Goal: Task Accomplishment & Management: Manage account settings

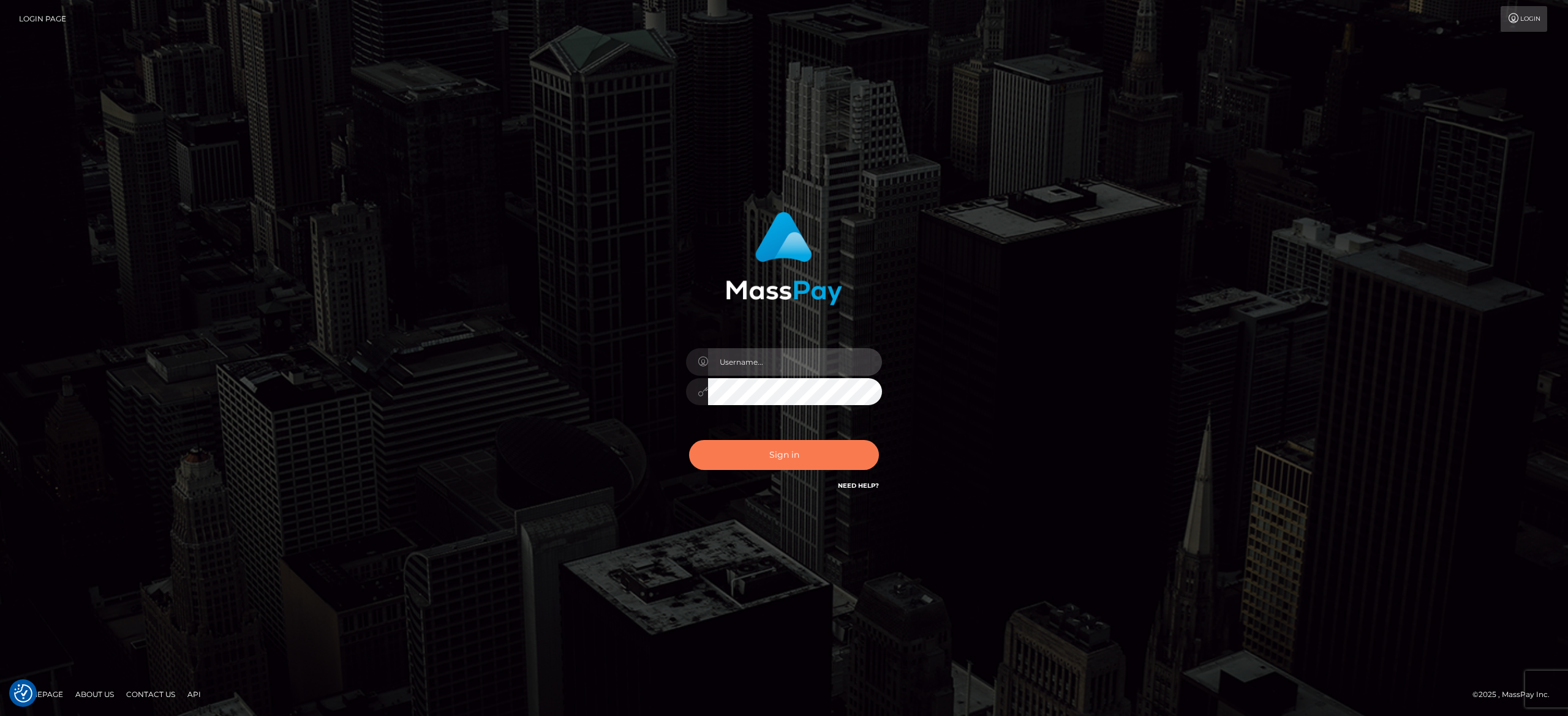
type input "[PERSON_NAME].[PERSON_NAME]"
click at [828, 455] on button "Sign in" at bounding box center [784, 455] width 190 height 30
type input "[PERSON_NAME].[PERSON_NAME]"
click at [828, 455] on button "Sign in" at bounding box center [784, 455] width 190 height 30
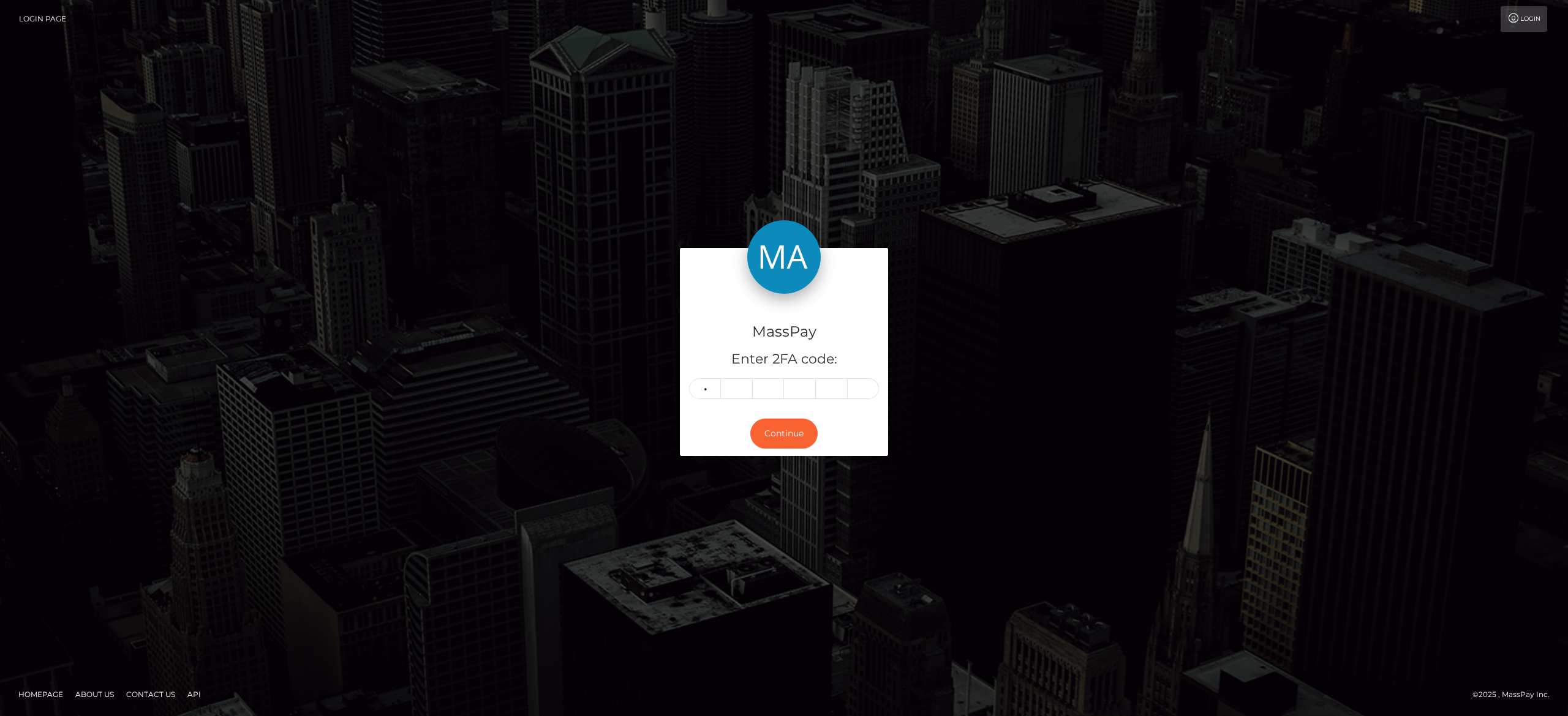
type input "0"
type input "7"
type input "1"
type input "7"
type input "4"
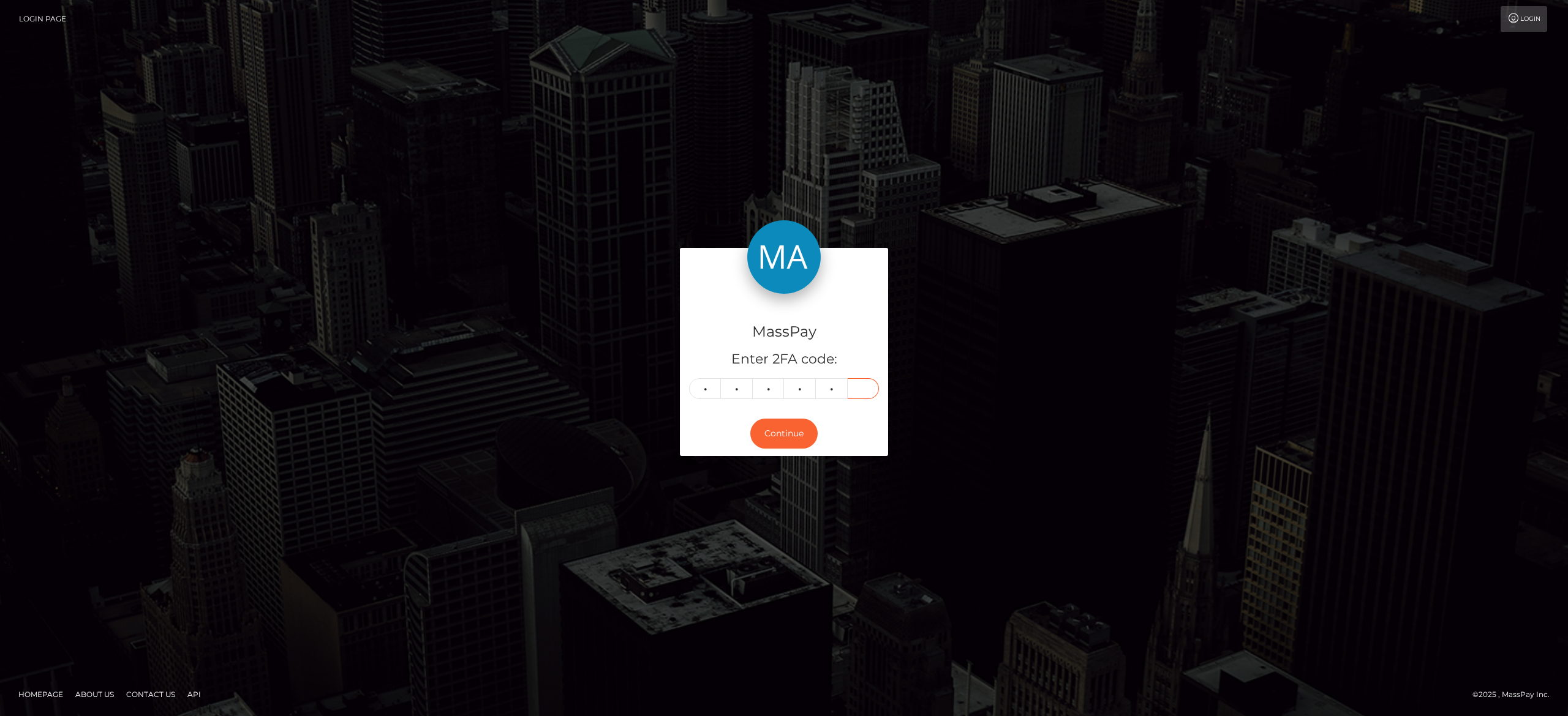
type input "0"
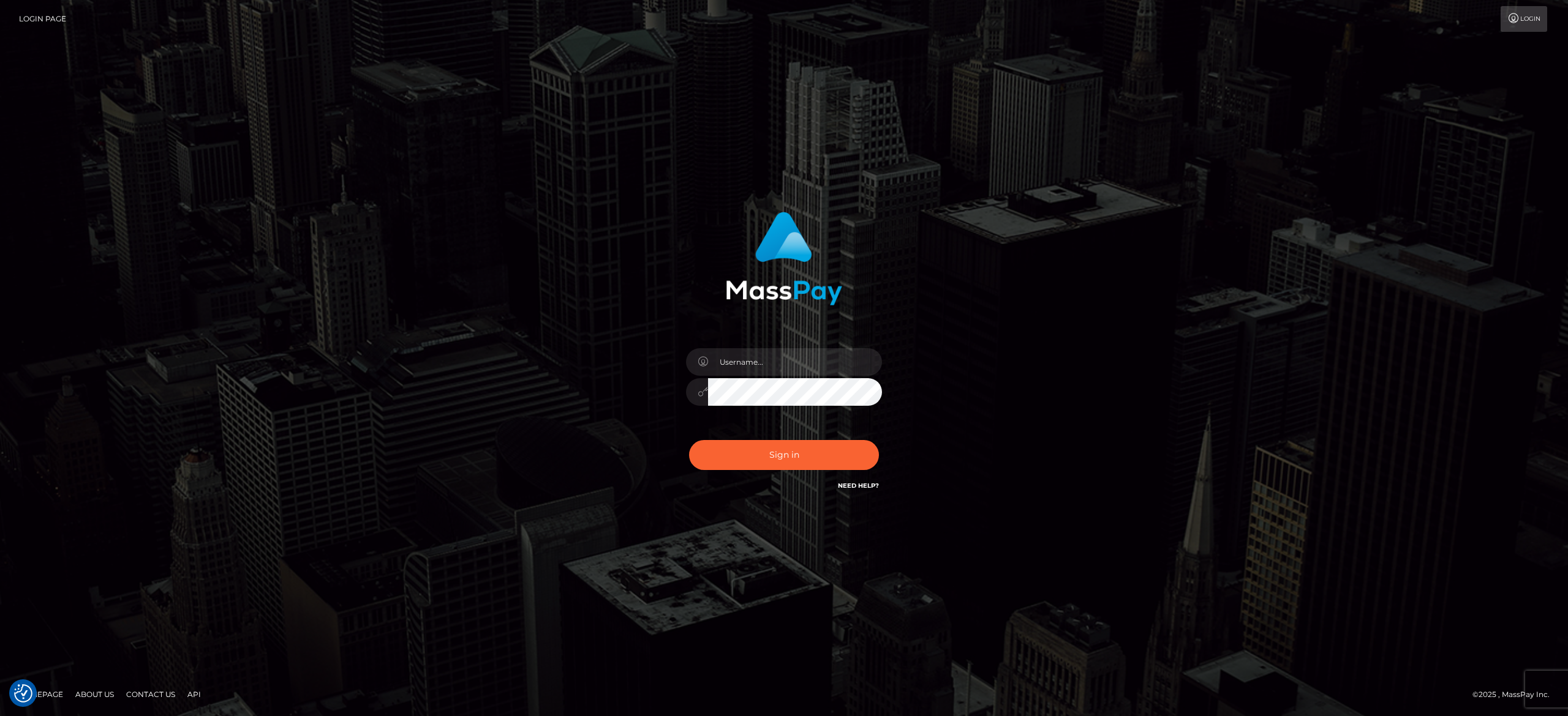
checkbox input "true"
type input "alexandra.barbu"
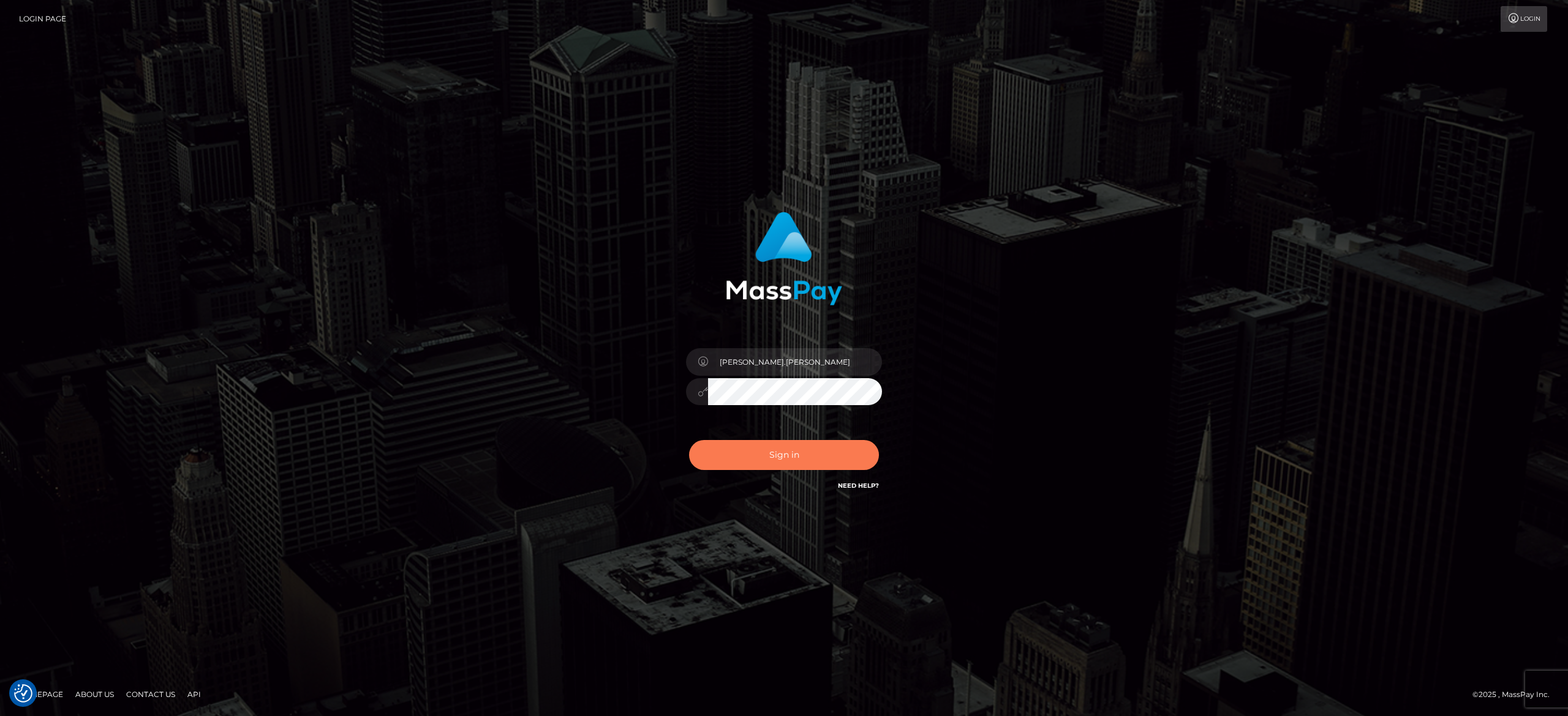
click at [785, 450] on button "Sign in" at bounding box center [784, 455] width 190 height 30
type input "[PERSON_NAME].[PERSON_NAME]"
click at [785, 450] on button "Sign in" at bounding box center [784, 455] width 190 height 30
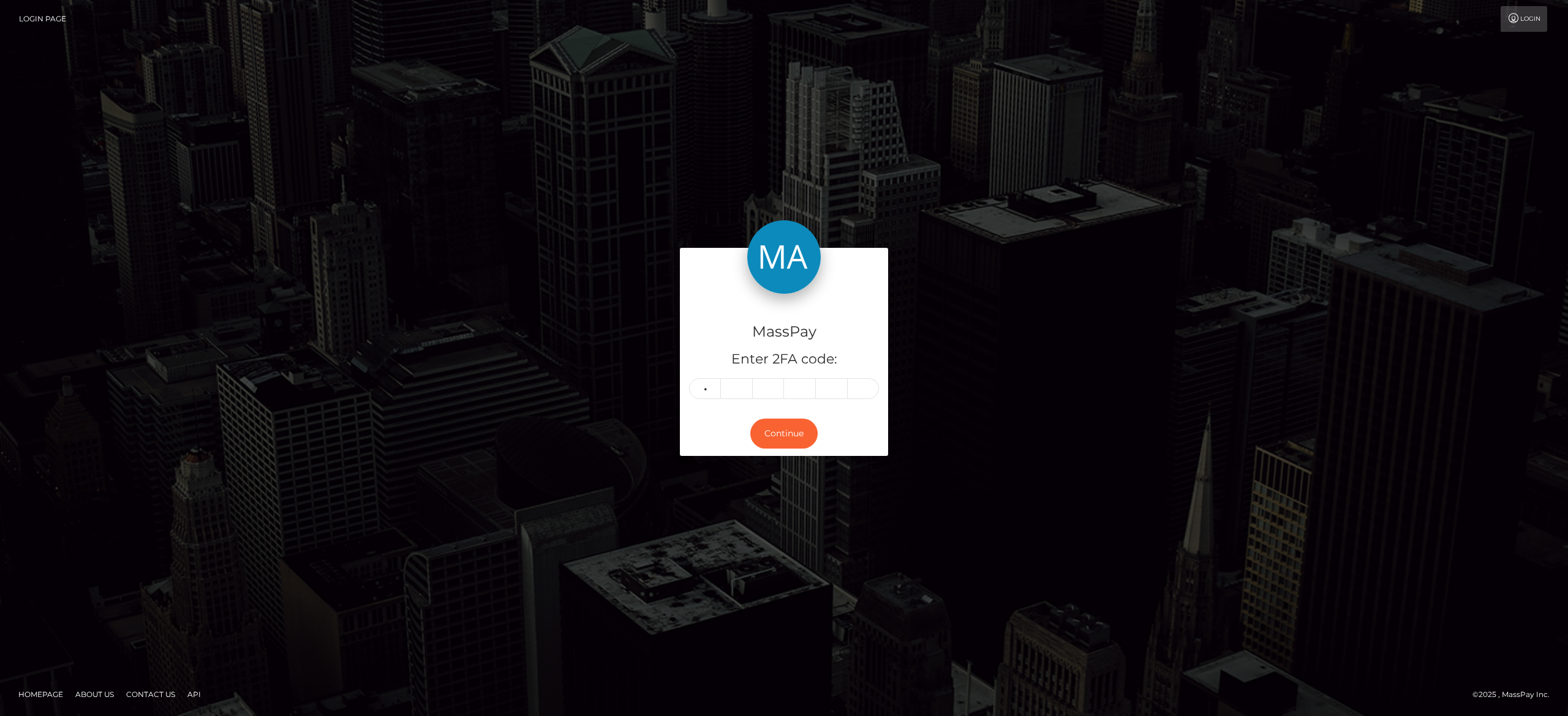
type input "9"
type input "8"
type input "3"
type input "9"
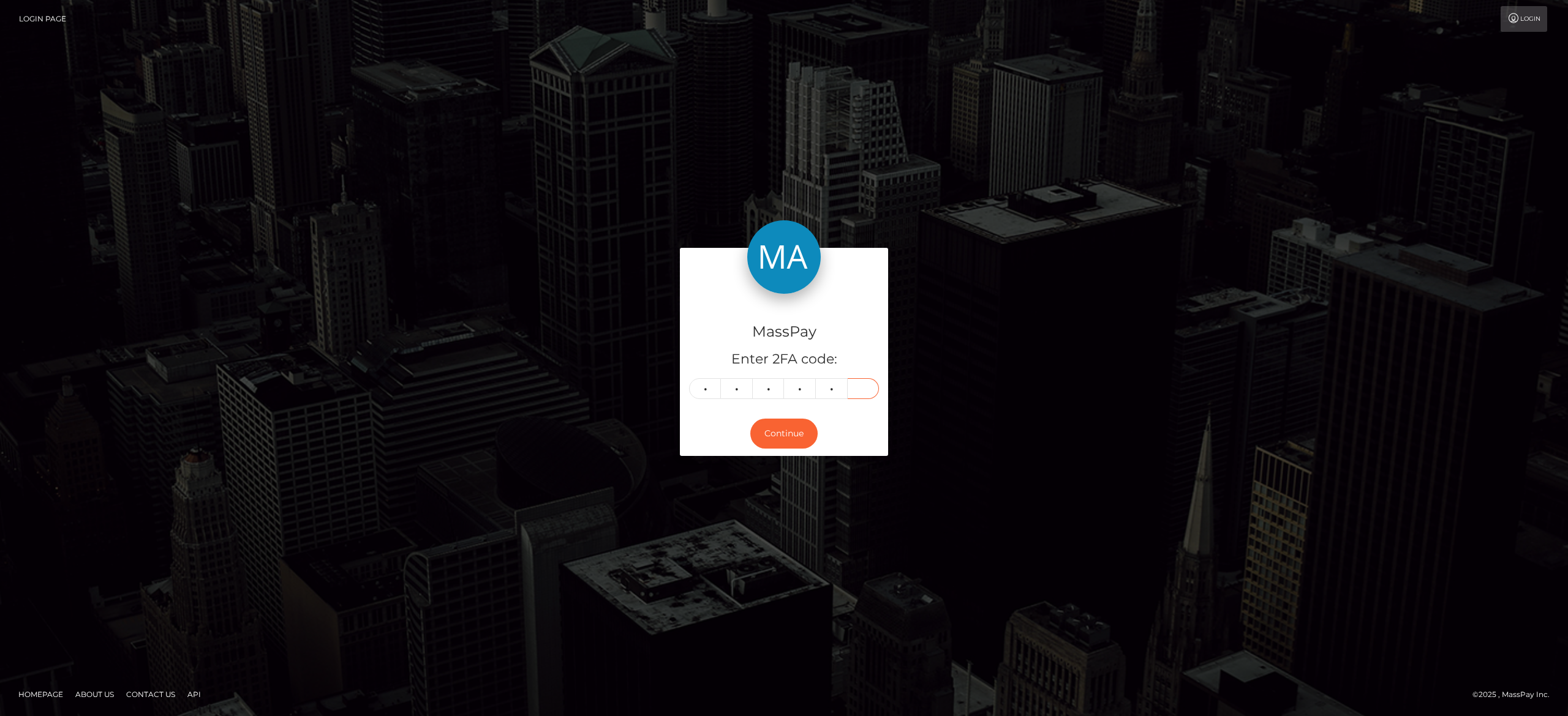
type input "9"
